Goal: Ask a question: Seek information or help from site administrators or community

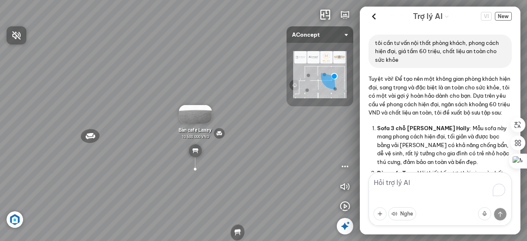
scroll to position [552, 0]
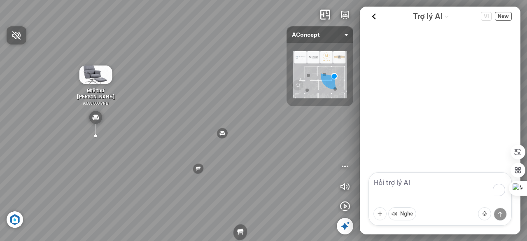
scroll to position [552, 0]
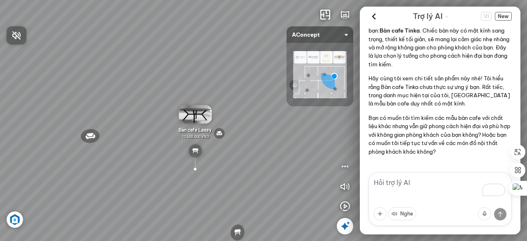
drag, startPoint x: 161, startPoint y: 180, endPoint x: 228, endPoint y: 176, distance: 67.3
click at [240, 178] on div at bounding box center [263, 120] width 527 height 241
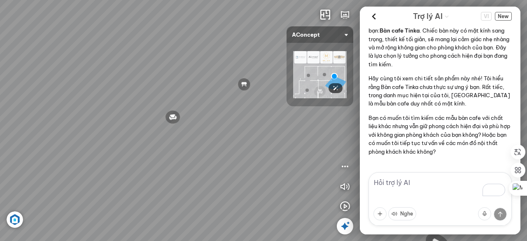
drag, startPoint x: 128, startPoint y: 103, endPoint x: 325, endPoint y: 69, distance: 200.3
click at [325, 69] on div "Đèn [PERSON_NAME] 5.300.000 VND Giường ngủ Palima 19.000.000 VND Ghế thư giãn N…" at bounding box center [263, 120] width 527 height 241
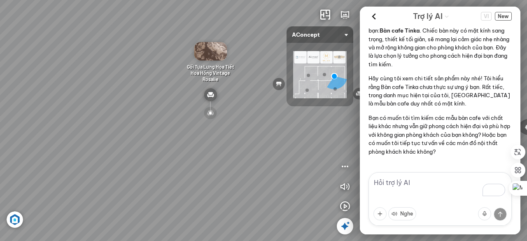
drag, startPoint x: 256, startPoint y: 67, endPoint x: 376, endPoint y: 85, distance: 121.2
click at [390, 80] on div "Đèn [PERSON_NAME] 5.300.000 VND Giường ngủ Palima 19.000.000 VND Ghế thư giãn N…" at bounding box center [263, 120] width 527 height 241
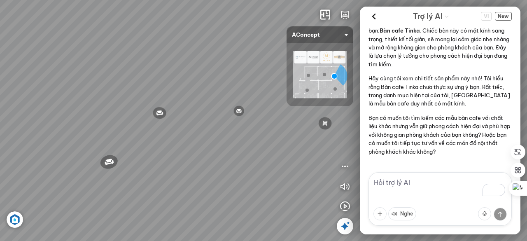
drag, startPoint x: 342, startPoint y: 104, endPoint x: 360, endPoint y: 104, distance: 17.7
click at [360, 104] on div "Đèn [PERSON_NAME] 5.300.000 VND Giường ngủ Palima 19.000.000 VND Ghế thư giãn N…" at bounding box center [263, 120] width 527 height 241
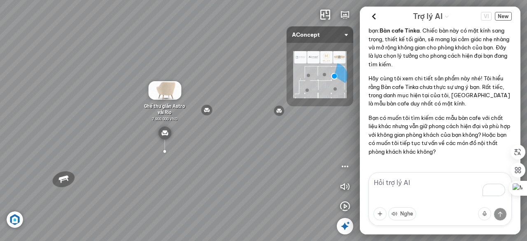
click at [188, 201] on div "Đèn [PERSON_NAME] 5.300.000 VND Giường ngủ Palima 19.000.000 VND Ghế thư giãn N…" at bounding box center [263, 120] width 527 height 241
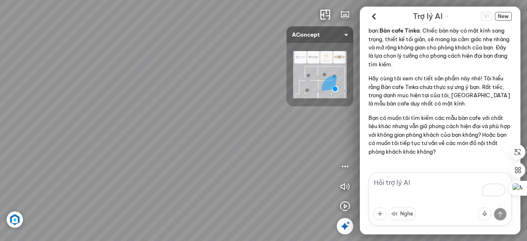
drag, startPoint x: 192, startPoint y: 164, endPoint x: 278, endPoint y: 138, distance: 89.9
click at [278, 138] on div at bounding box center [263, 120] width 527 height 241
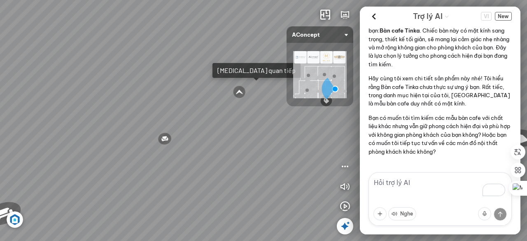
drag, startPoint x: 254, startPoint y: 141, endPoint x: 288, endPoint y: 141, distance: 34.2
click at [288, 141] on div "Ghế ăn Andrew 3.200.000 VND Ghế ăn Wilma 1.800.000 VND Sofa 3 chỗ [PERSON_NAME]…" at bounding box center [263, 120] width 527 height 241
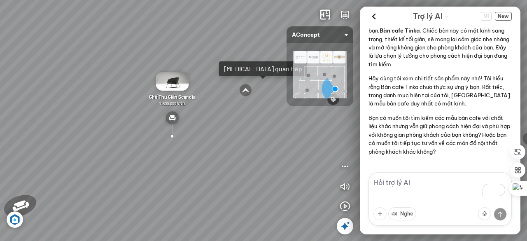
drag, startPoint x: 247, startPoint y: 144, endPoint x: 219, endPoint y: 140, distance: 28.7
click at [218, 141] on div "Ghế ăn Andrew 3.200.000 VND Ghế ăn Wilma 1.800.000 VND Sofa 3 chỗ [PERSON_NAME]…" at bounding box center [263, 120] width 527 height 241
click at [393, 187] on textarea "To enrich screen reader interactions, please activate Accessibility in Grammarl…" at bounding box center [440, 199] width 143 height 54
type textarea "sofa giá rẻ nhất"
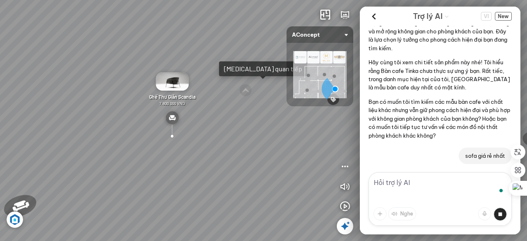
scroll to position [590, 0]
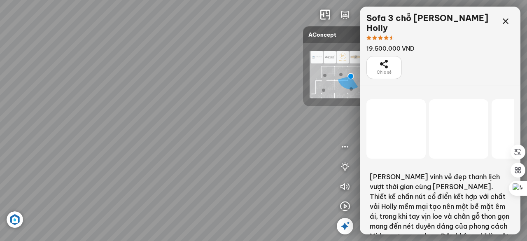
scroll to position [13070, 0]
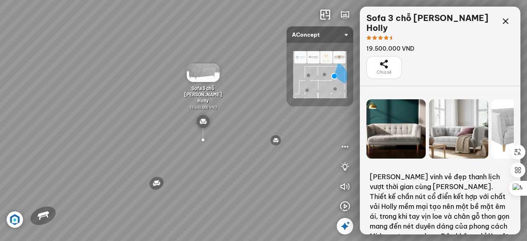
drag, startPoint x: 226, startPoint y: 164, endPoint x: 280, endPoint y: 157, distance: 54.8
click at [280, 157] on div "Đèn [PERSON_NAME] 5.300.000 VND Giường ngủ Palima 19.000.000 VND Ghế thư giãn N…" at bounding box center [263, 120] width 527 height 241
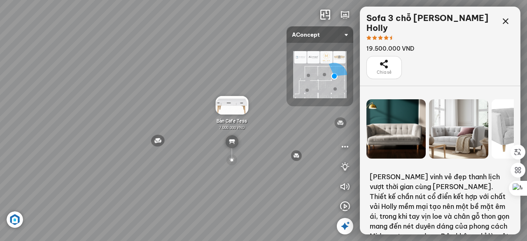
drag, startPoint x: 164, startPoint y: 163, endPoint x: 232, endPoint y: 152, distance: 69.6
click at [232, 152] on div "Đèn [PERSON_NAME] 5.300.000 VND Giường ngủ Palima 19.000.000 VND Ghế thư giãn N…" at bounding box center [263, 120] width 527 height 241
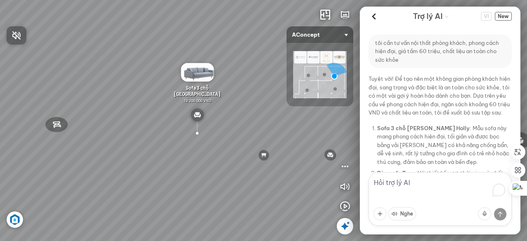
scroll to position [669, 0]
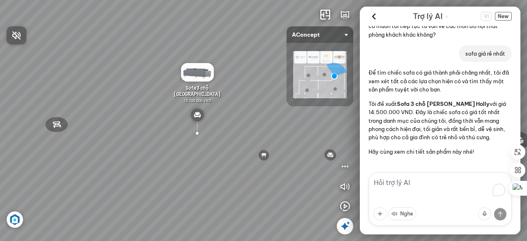
click at [503, 16] on div at bounding box center [263, 120] width 527 height 241
click at [503, 16] on span "New" at bounding box center [503, 16] width 17 height 9
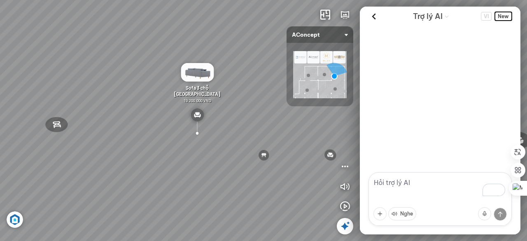
scroll to position [0, 0]
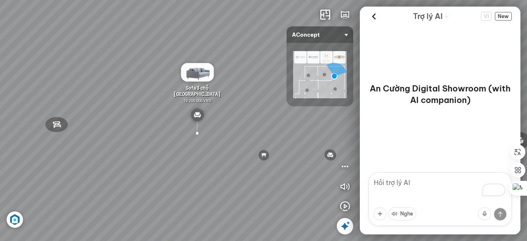
click at [429, 181] on textarea "To enrich screen reader interactions, please activate Accessibility in Grammarl…" at bounding box center [440, 199] width 143 height 54
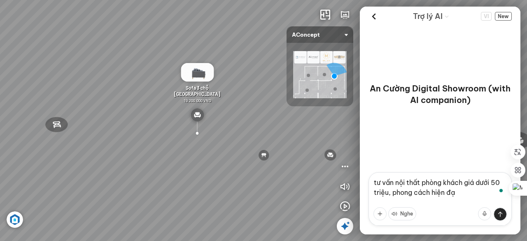
type textarea "tư vấn nội thất phòng khách giá dưới 50 triệu, phong cách hiện đại"
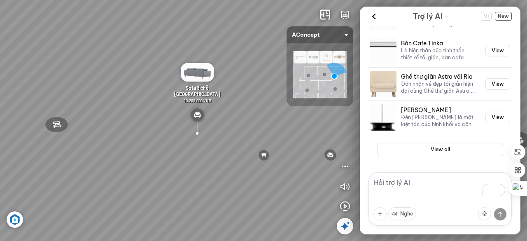
scroll to position [364, 0]
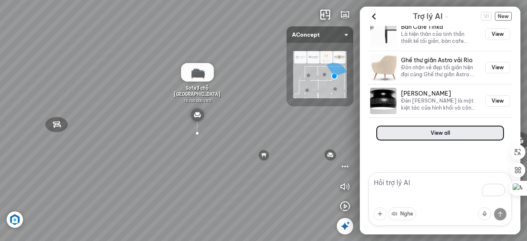
click at [439, 131] on button "View all" at bounding box center [440, 132] width 126 height 13
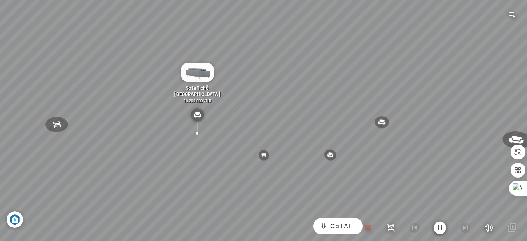
scroll to position [8763, 0]
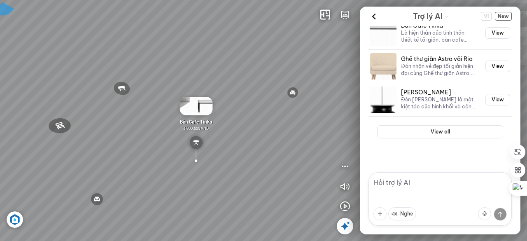
scroll to position [365, 0]
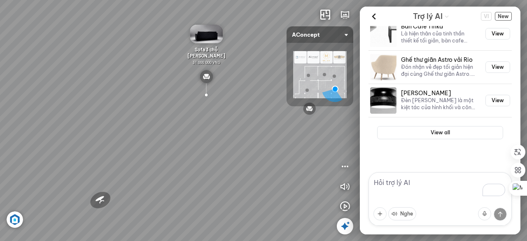
click at [422, 181] on textarea "To enrich screen reader interactions, please activate Accessibility in Grammarl…" at bounding box center [440, 199] width 143 height 54
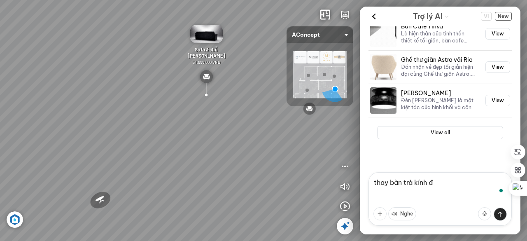
type textarea "thay bàn trà kính đi"
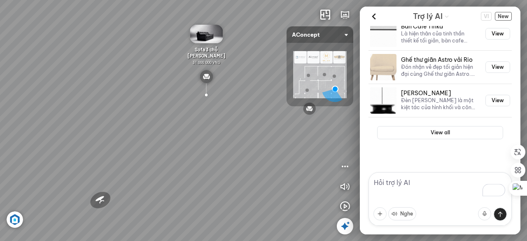
scroll to position [403, 0]
